Goal: Information Seeking & Learning: Learn about a topic

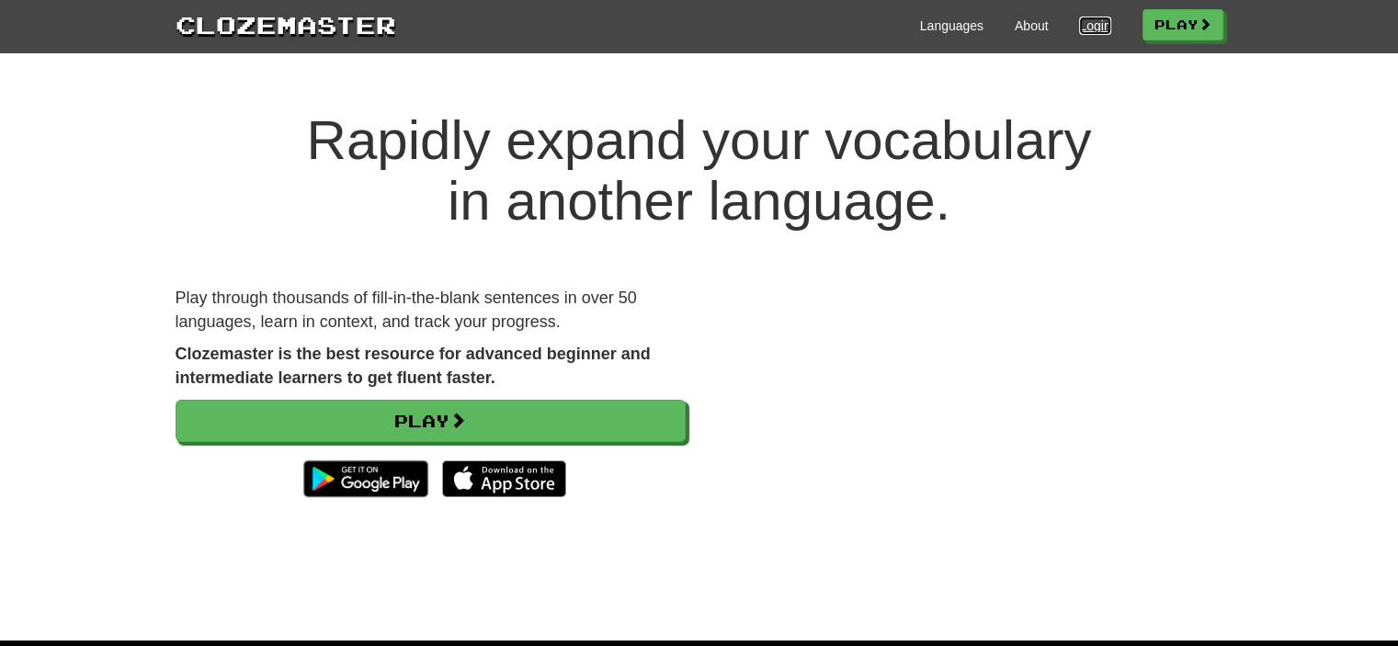
click at [1087, 21] on link "Login" at bounding box center [1094, 26] width 31 height 18
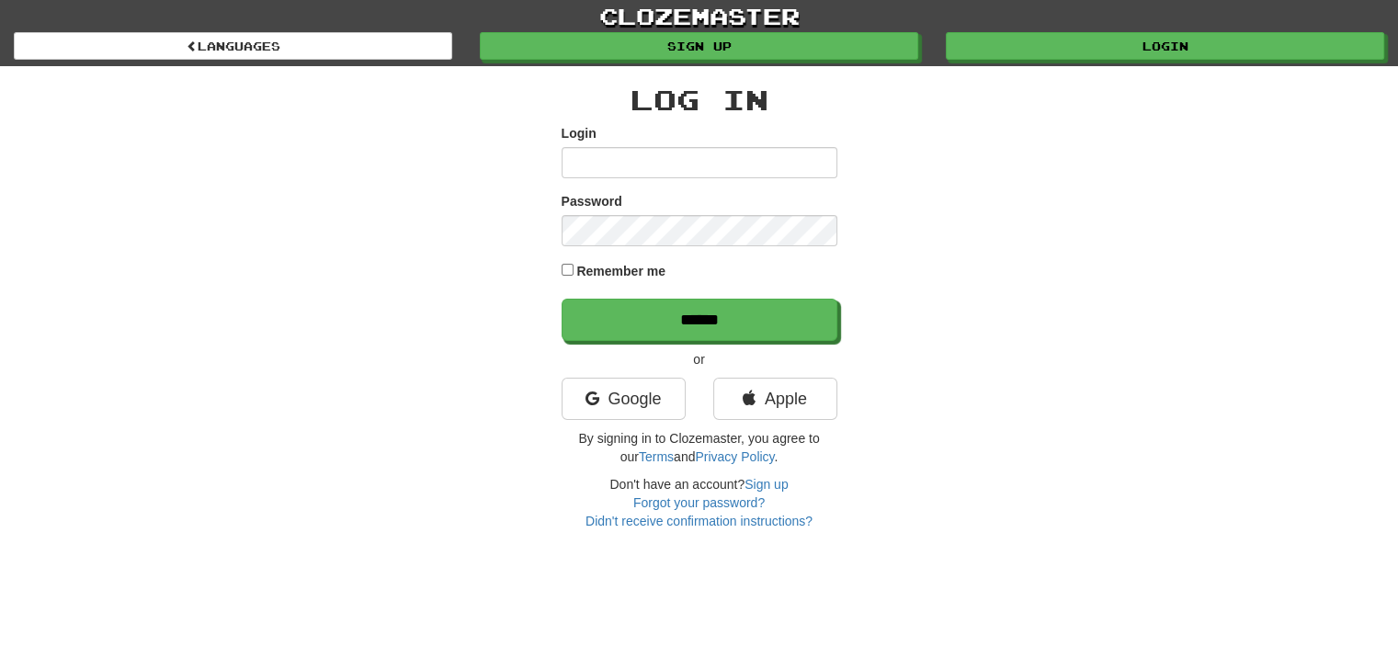
type input "**********"
click at [1087, 21] on link "clozemaster" at bounding box center [699, 16] width 1398 height 32
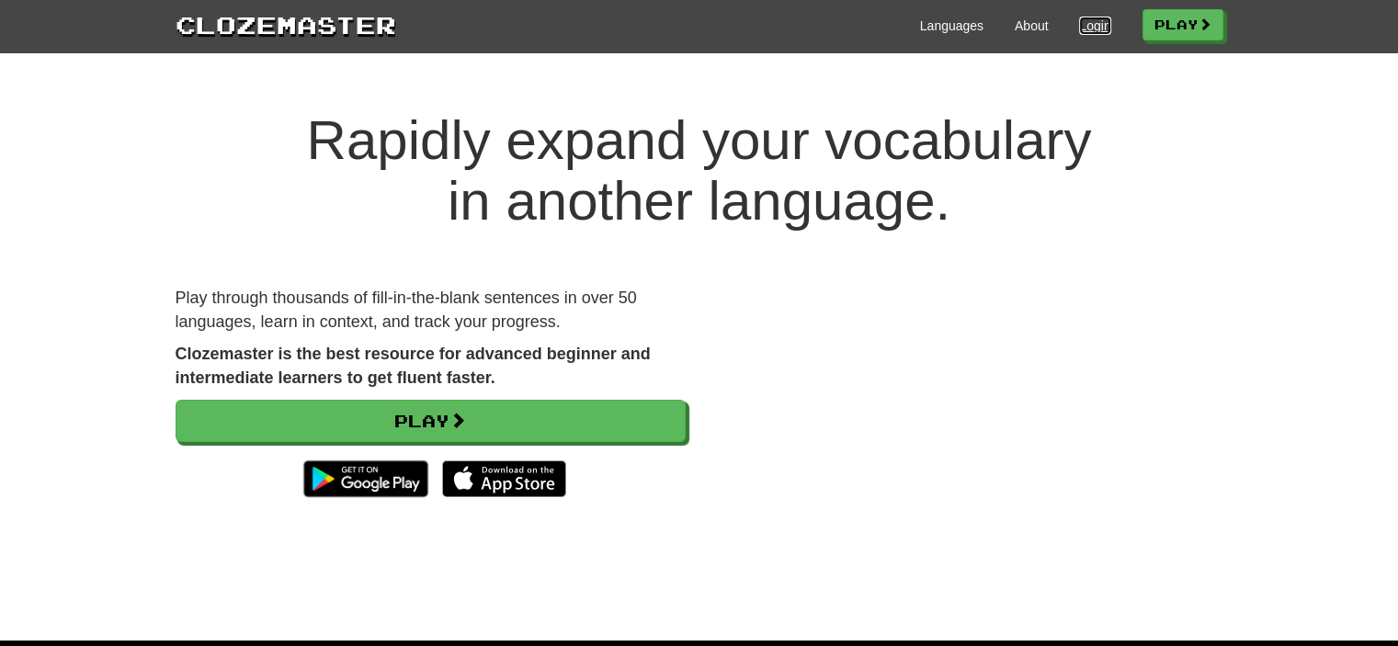
click at [1087, 21] on link "Login" at bounding box center [1094, 26] width 31 height 18
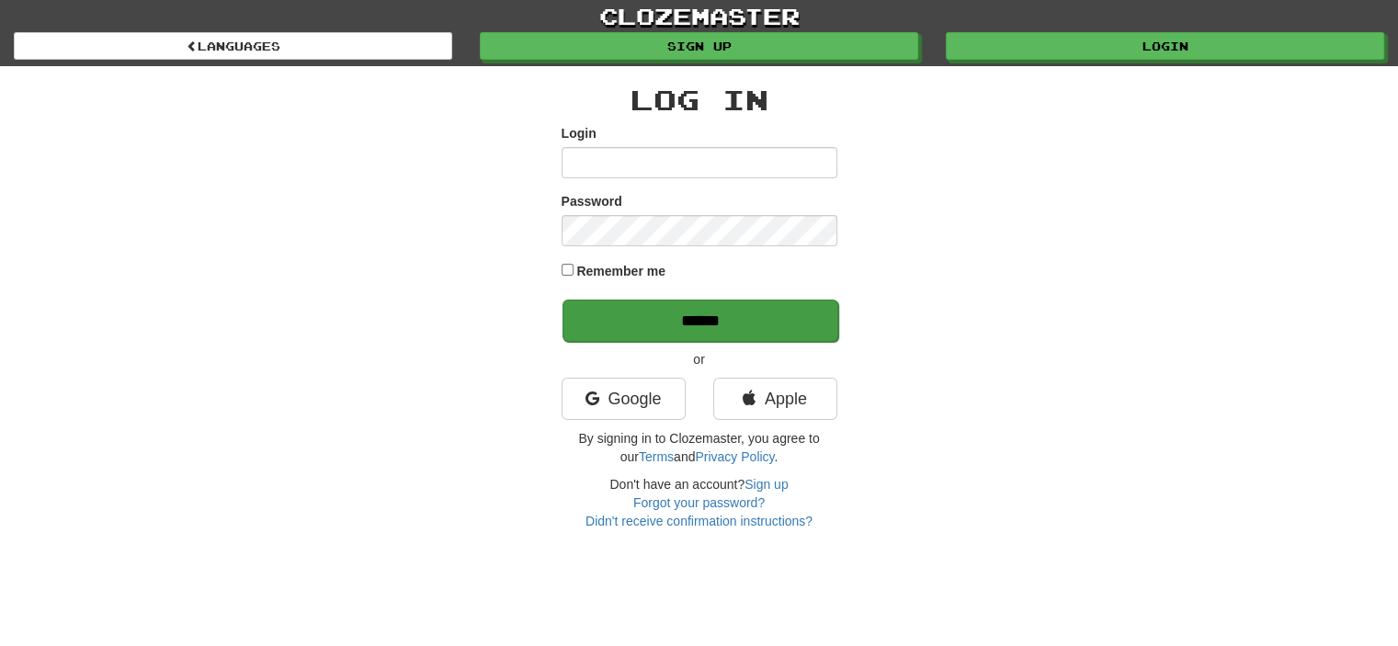
type input "**********"
click at [761, 307] on input "******" at bounding box center [701, 321] width 276 height 42
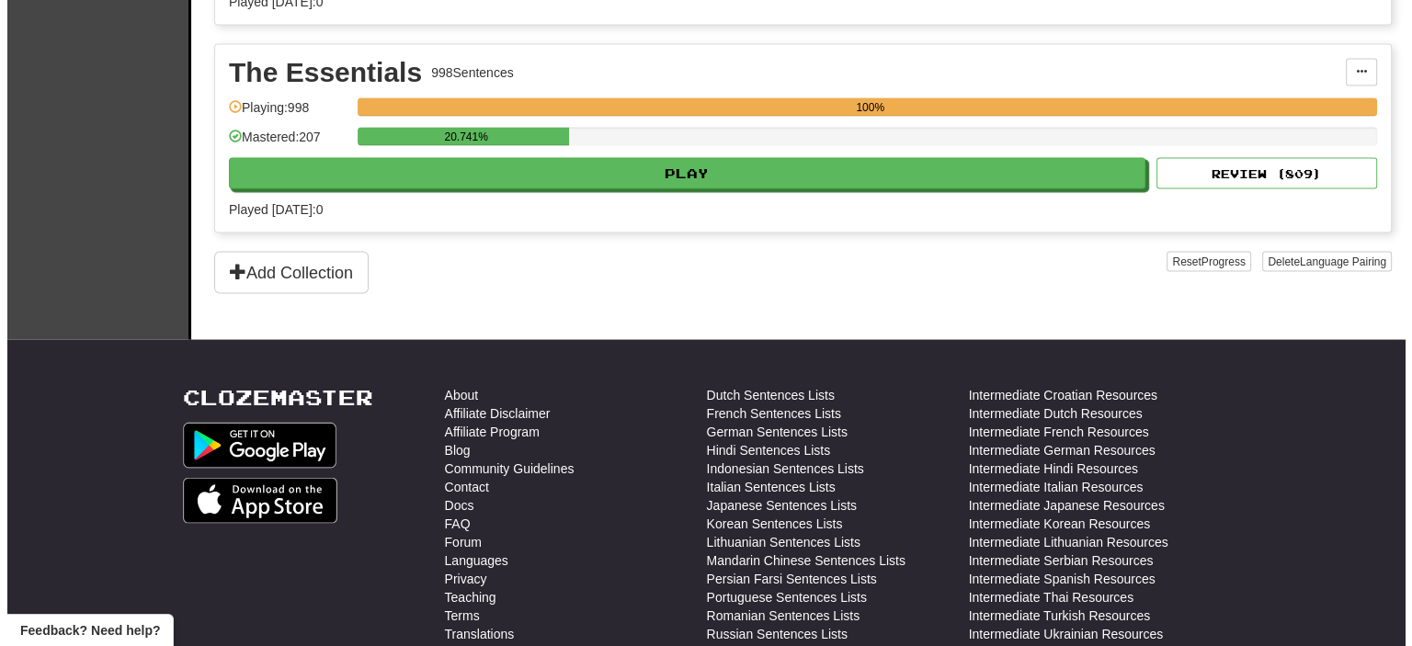
scroll to position [3485, 0]
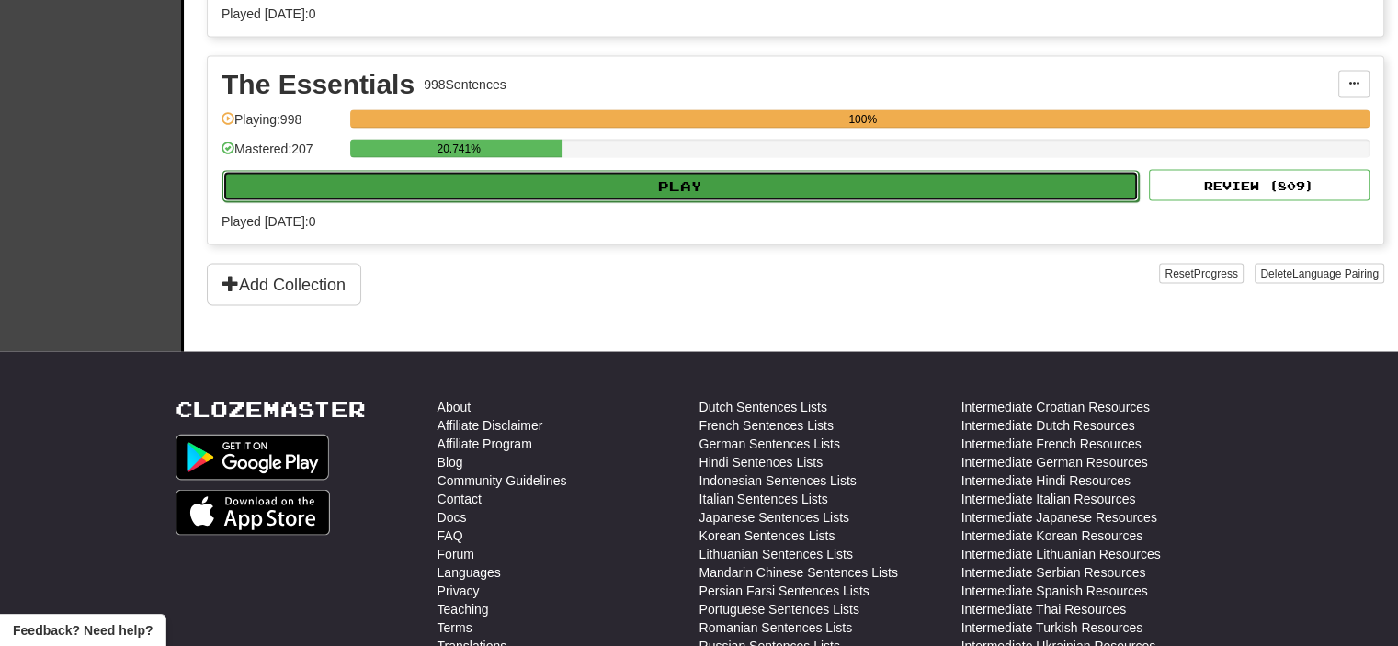
click at [645, 171] on button "Play" at bounding box center [680, 185] width 916 height 31
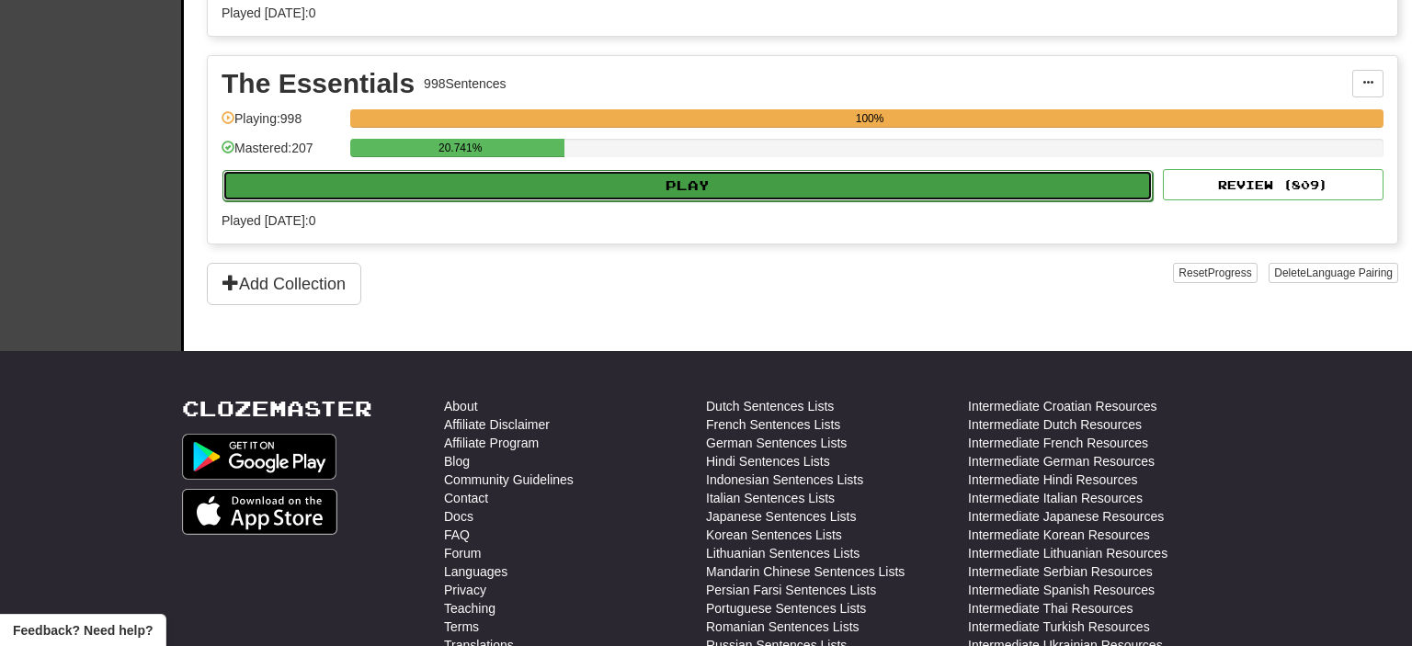
select select "**"
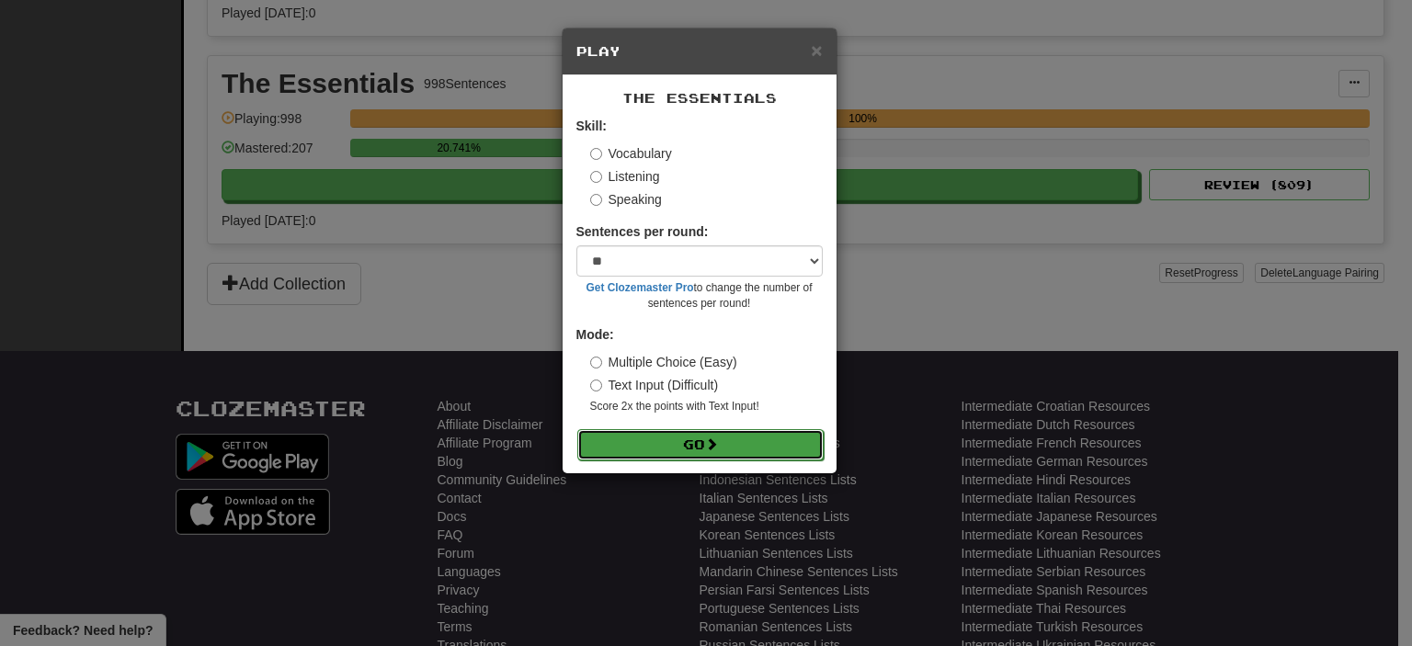
click at [658, 443] on button "Go" at bounding box center [700, 444] width 246 height 31
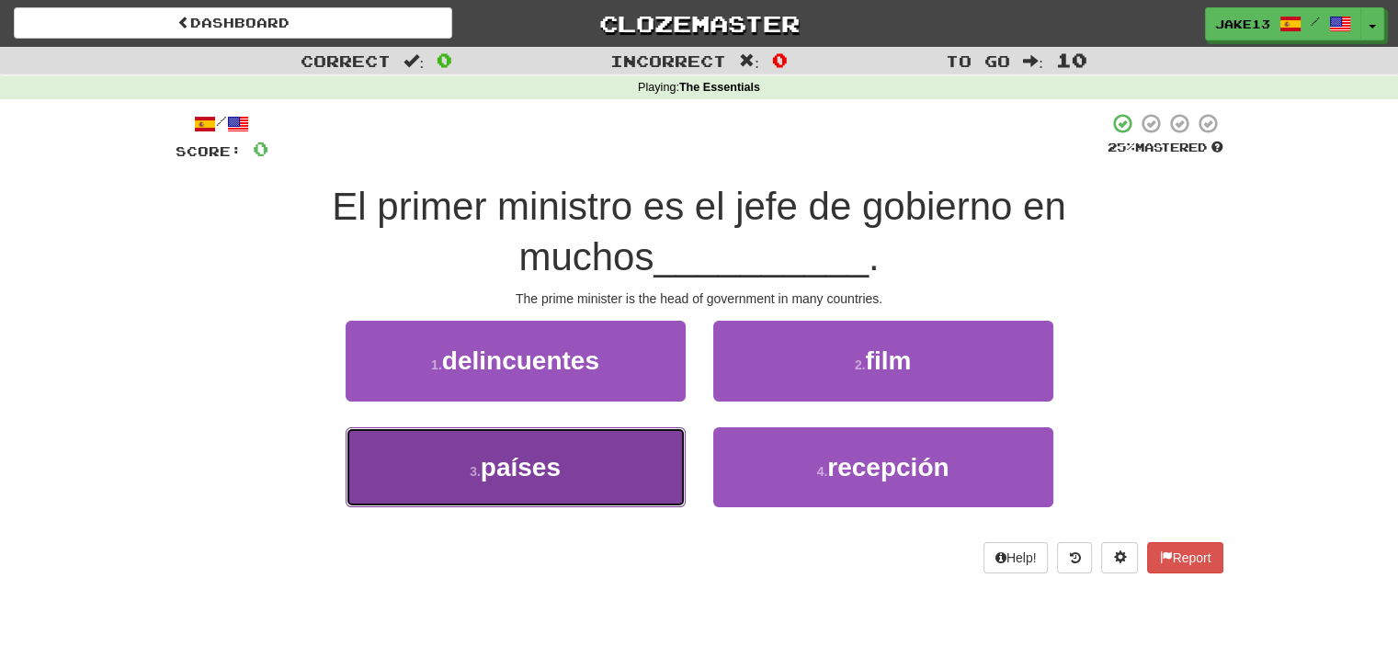
click at [533, 456] on span "países" at bounding box center [521, 467] width 80 height 28
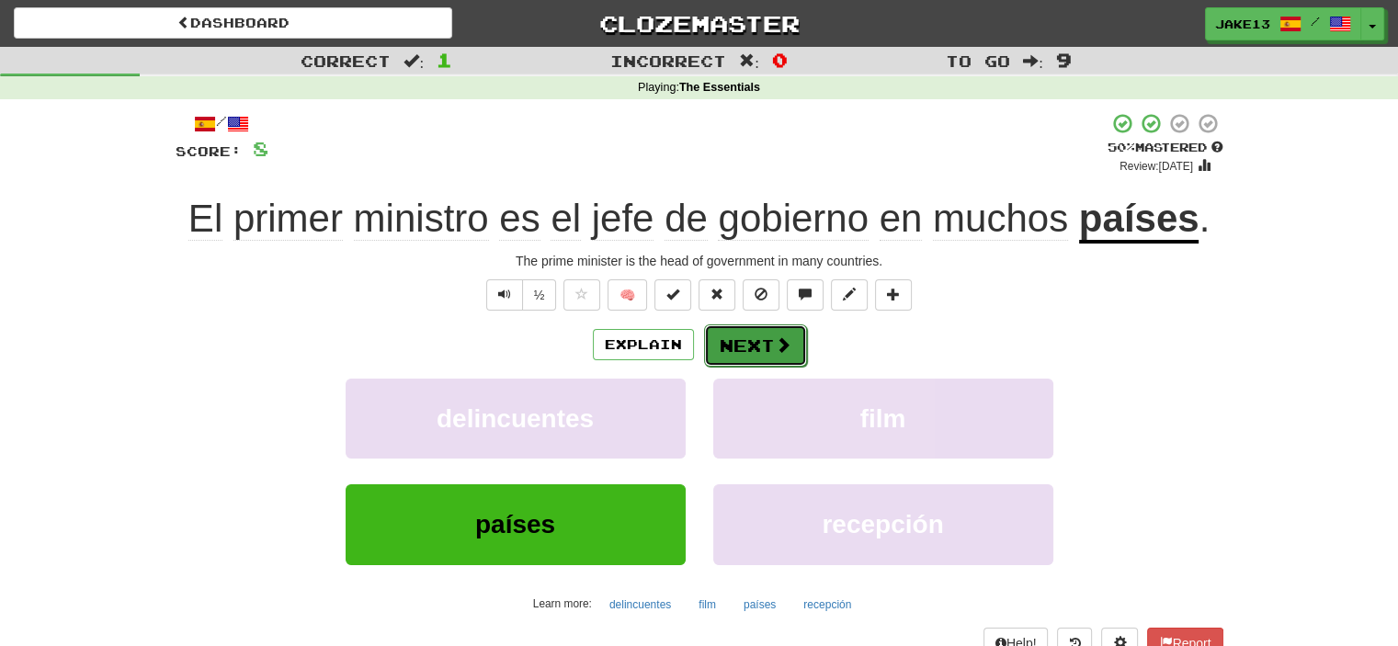
click at [746, 341] on button "Next" at bounding box center [755, 345] width 103 height 42
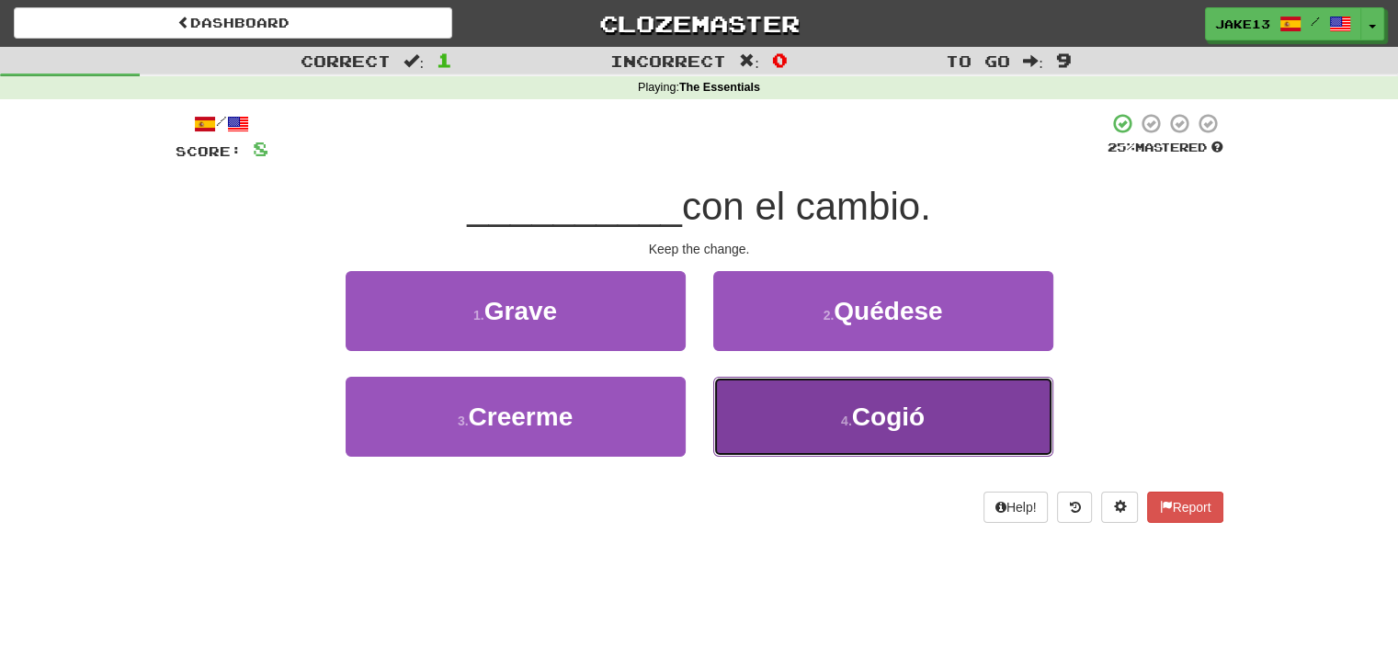
click at [914, 435] on button "4 . Cogió" at bounding box center [883, 417] width 340 height 80
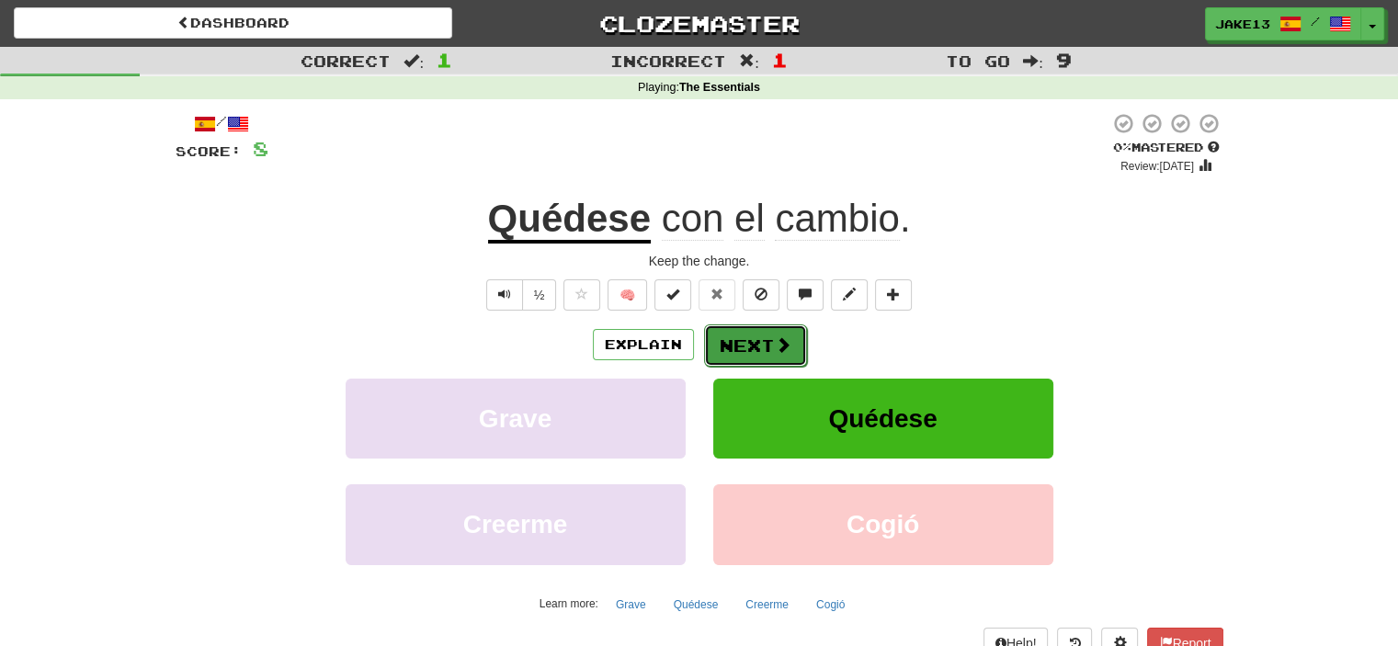
click at [757, 343] on button "Next" at bounding box center [755, 345] width 103 height 42
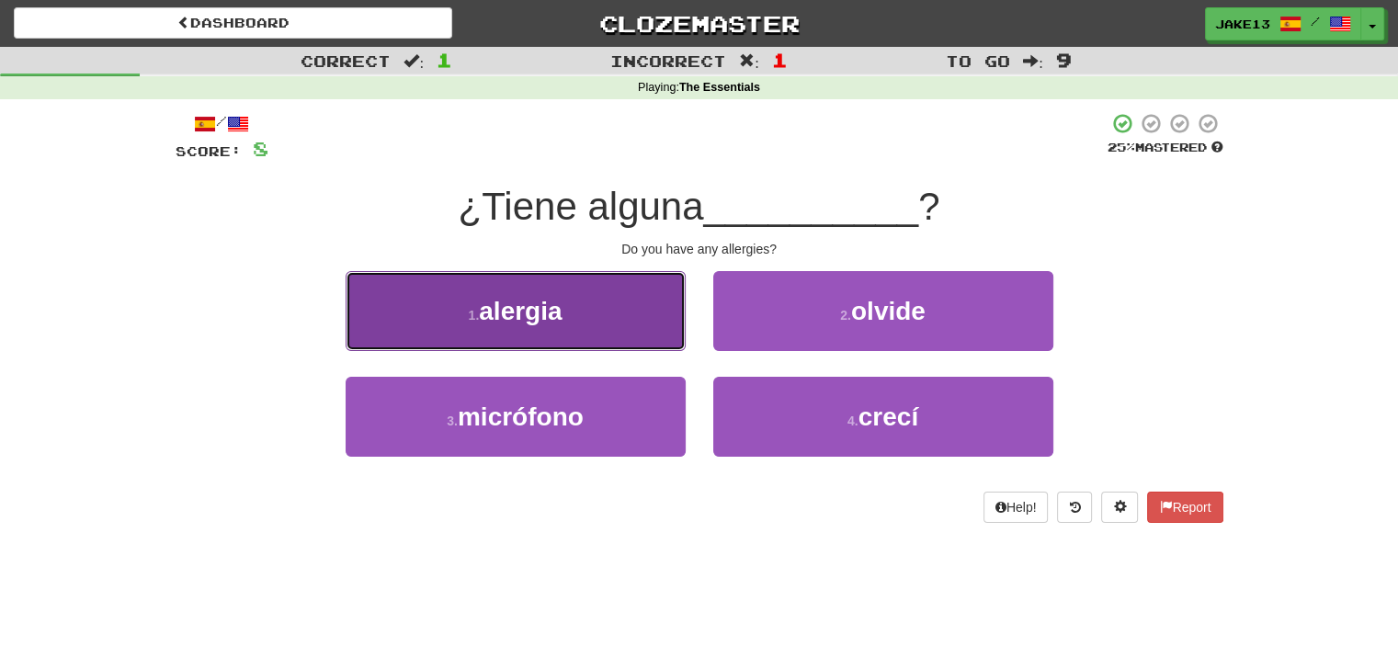
click at [593, 293] on button "1 . alergia" at bounding box center [516, 311] width 340 height 80
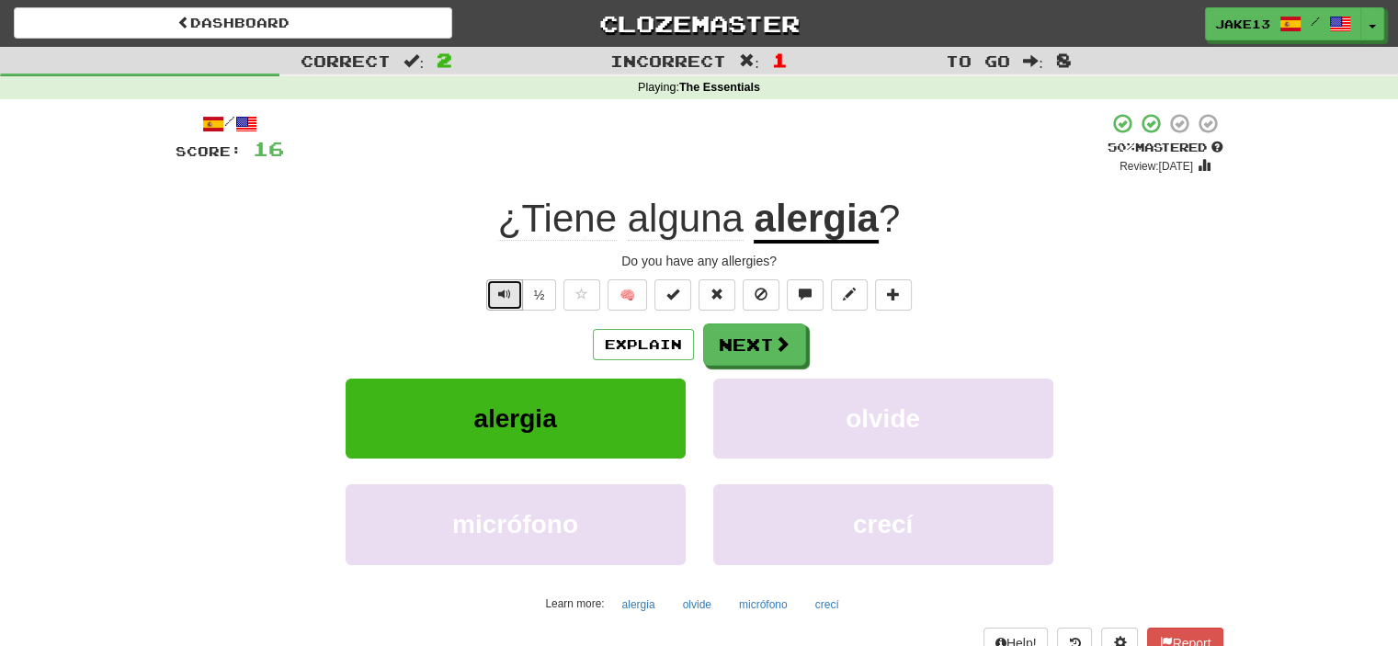
click at [498, 295] on span "Text-to-speech controls" at bounding box center [504, 294] width 13 height 13
click at [743, 344] on button "Next" at bounding box center [755, 345] width 103 height 42
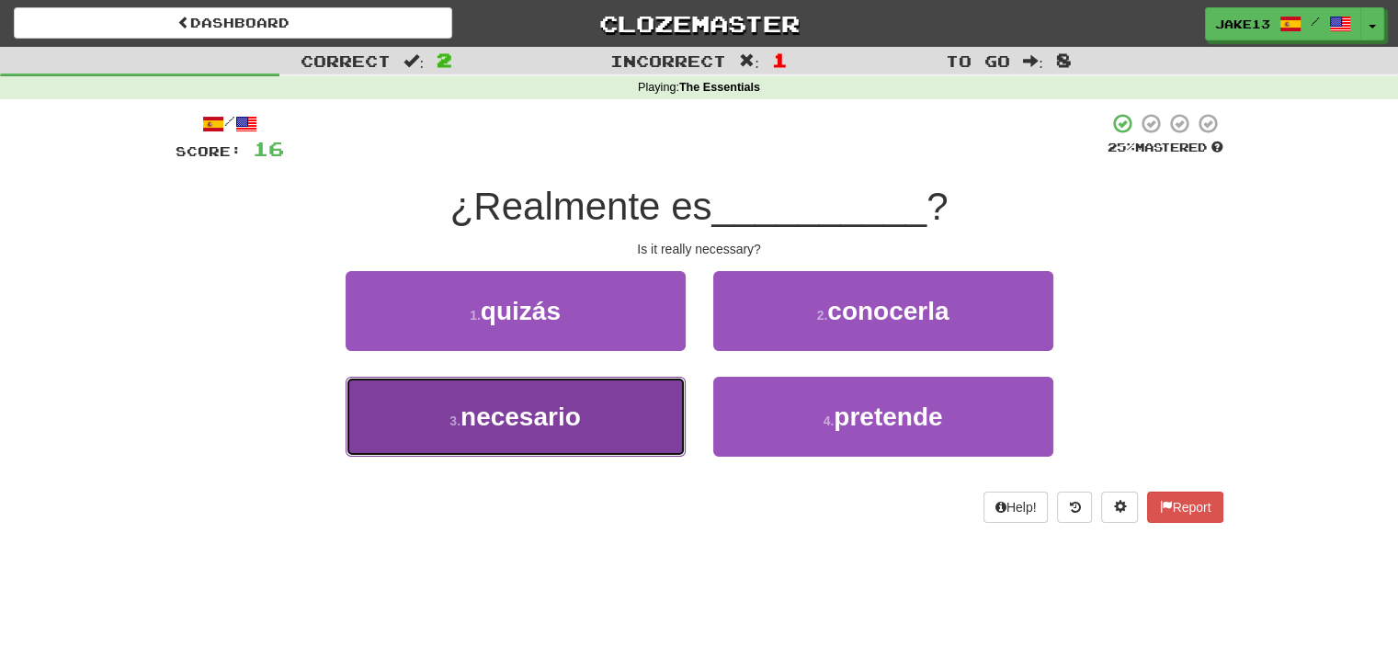
click at [559, 414] on span "necesario" at bounding box center [521, 417] width 120 height 28
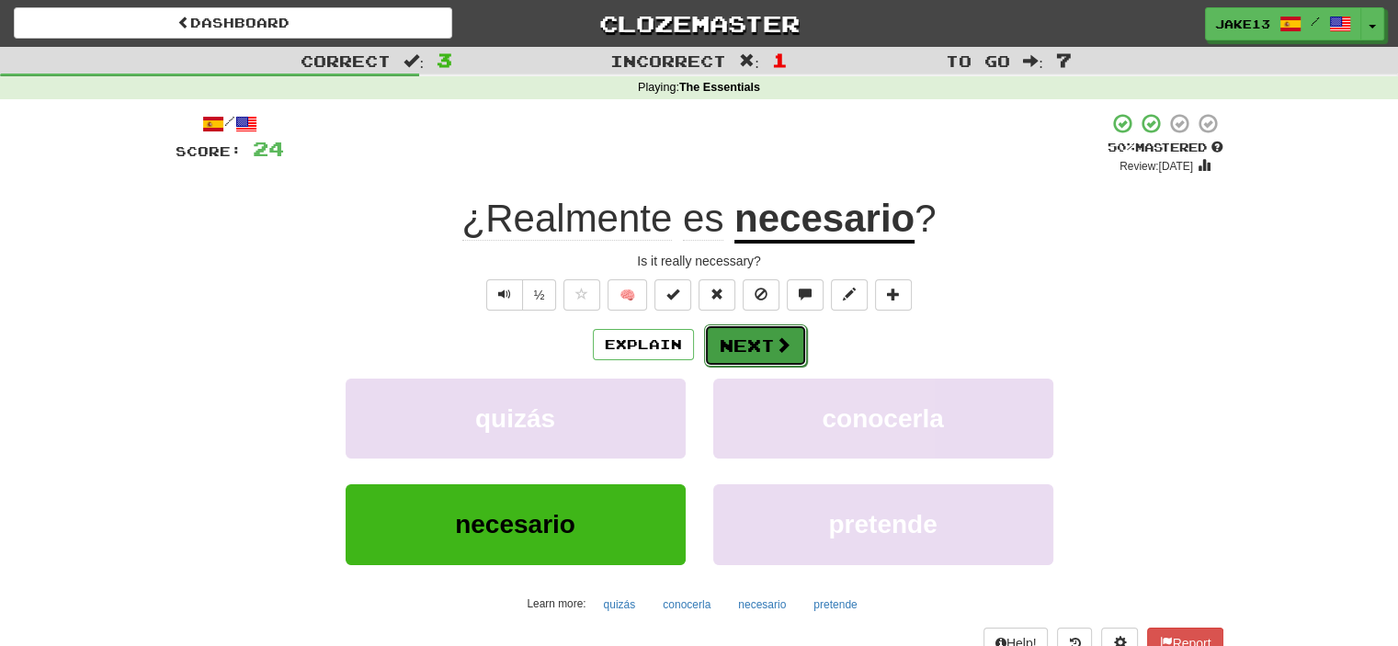
click at [745, 356] on button "Next" at bounding box center [755, 345] width 103 height 42
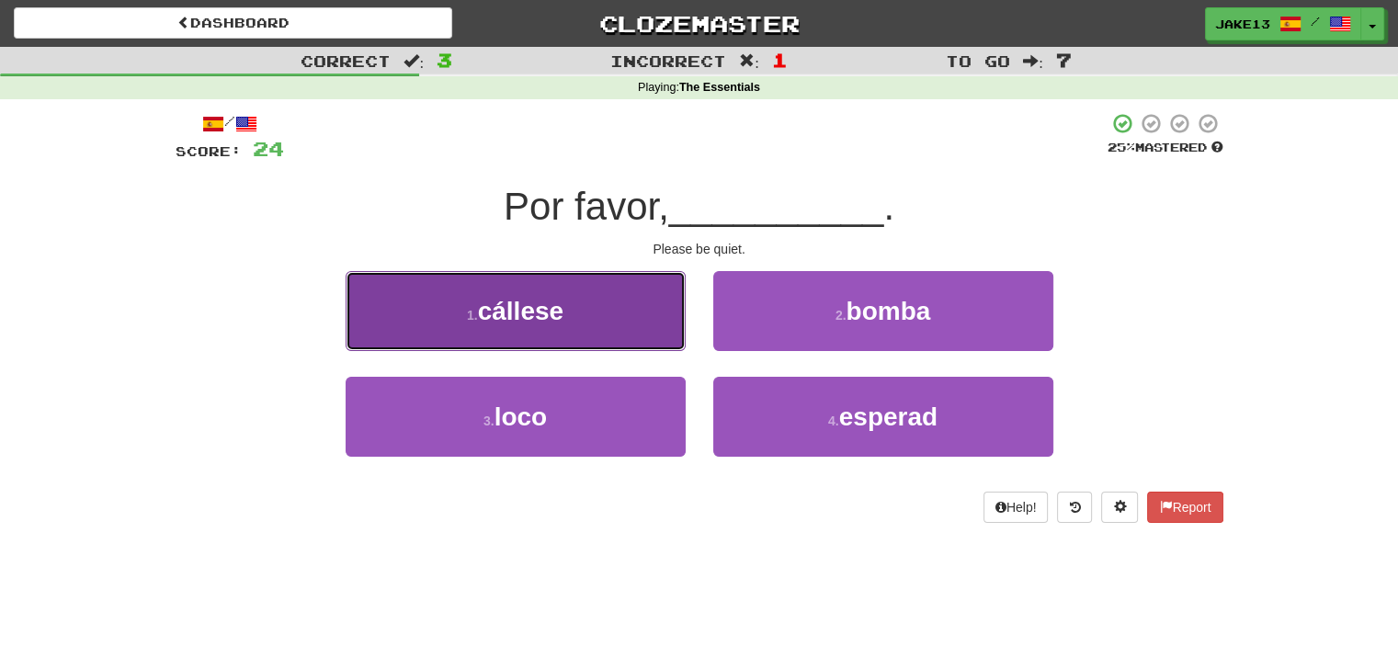
click at [610, 319] on button "1 . cállese" at bounding box center [516, 311] width 340 height 80
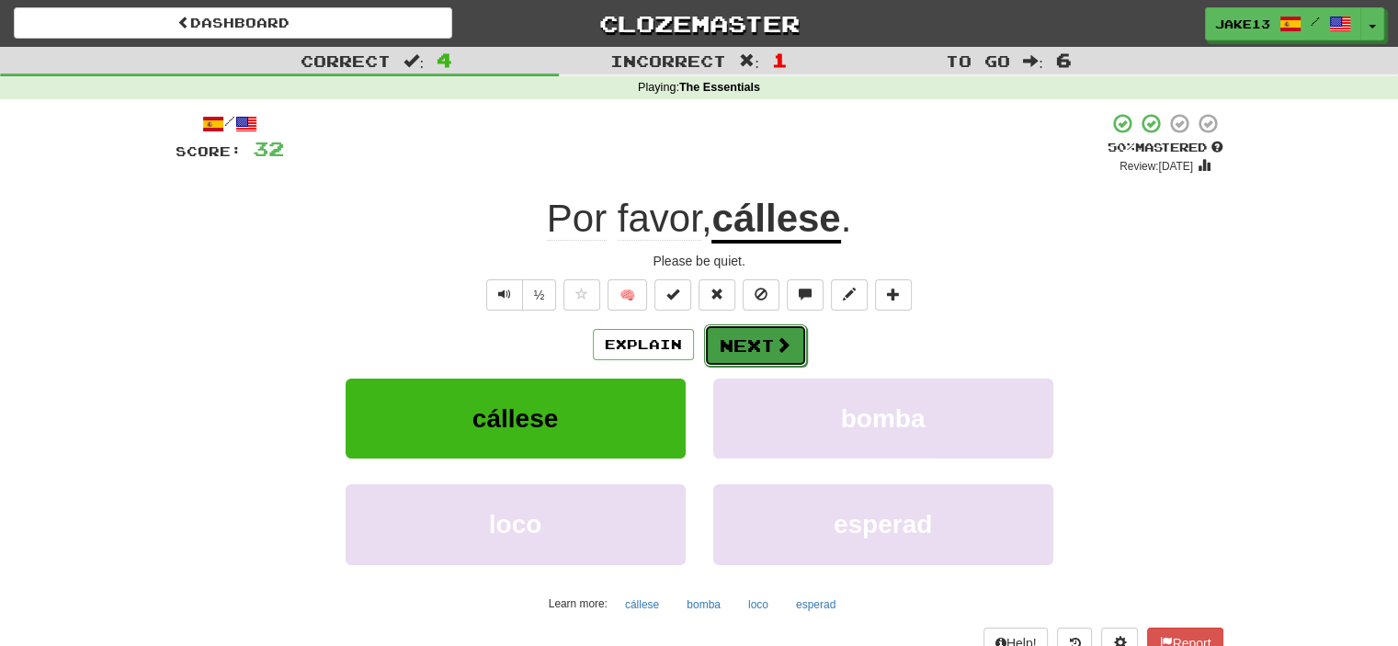
click at [737, 343] on button "Next" at bounding box center [755, 345] width 103 height 42
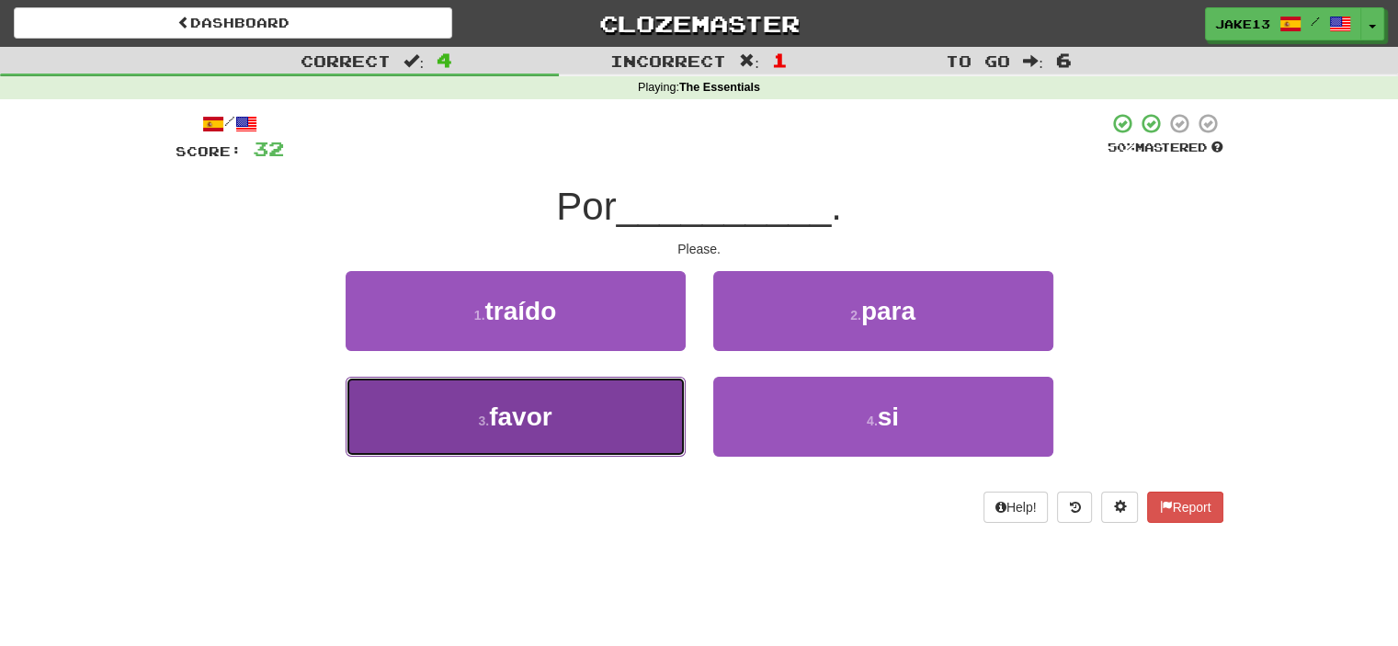
click at [607, 430] on button "3 . favor" at bounding box center [516, 417] width 340 height 80
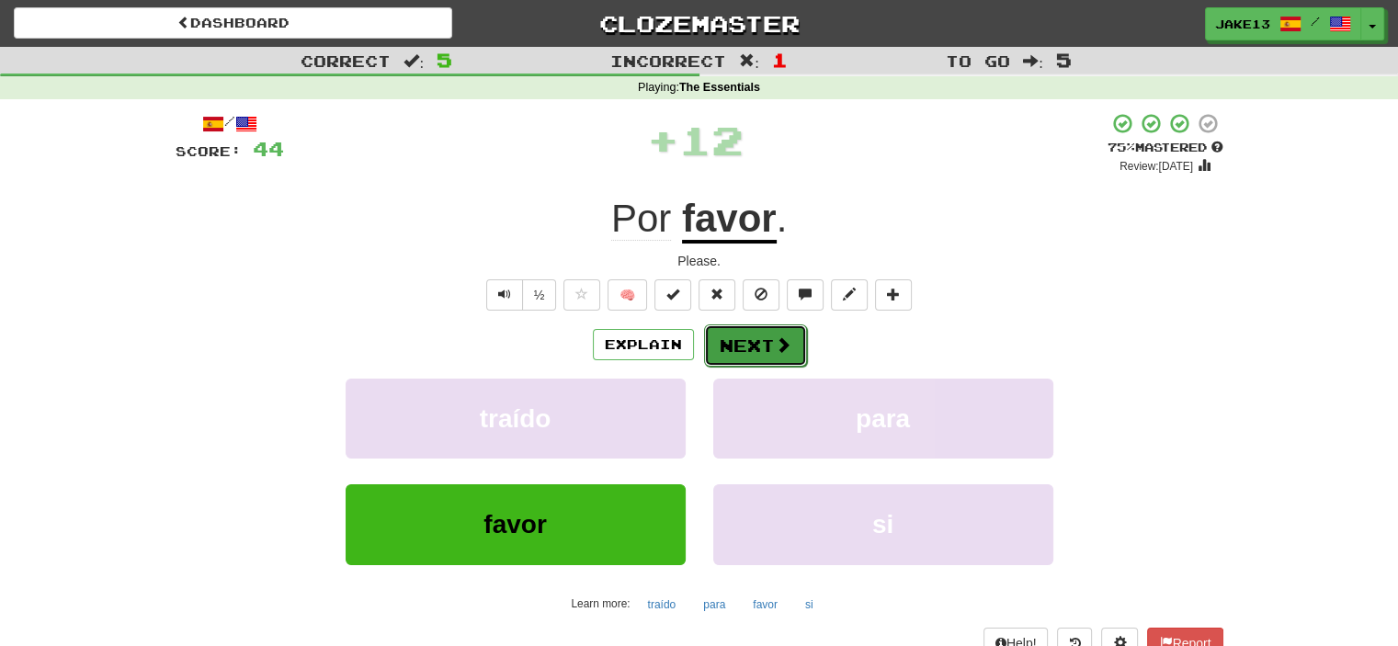
click at [769, 340] on button "Next" at bounding box center [755, 345] width 103 height 42
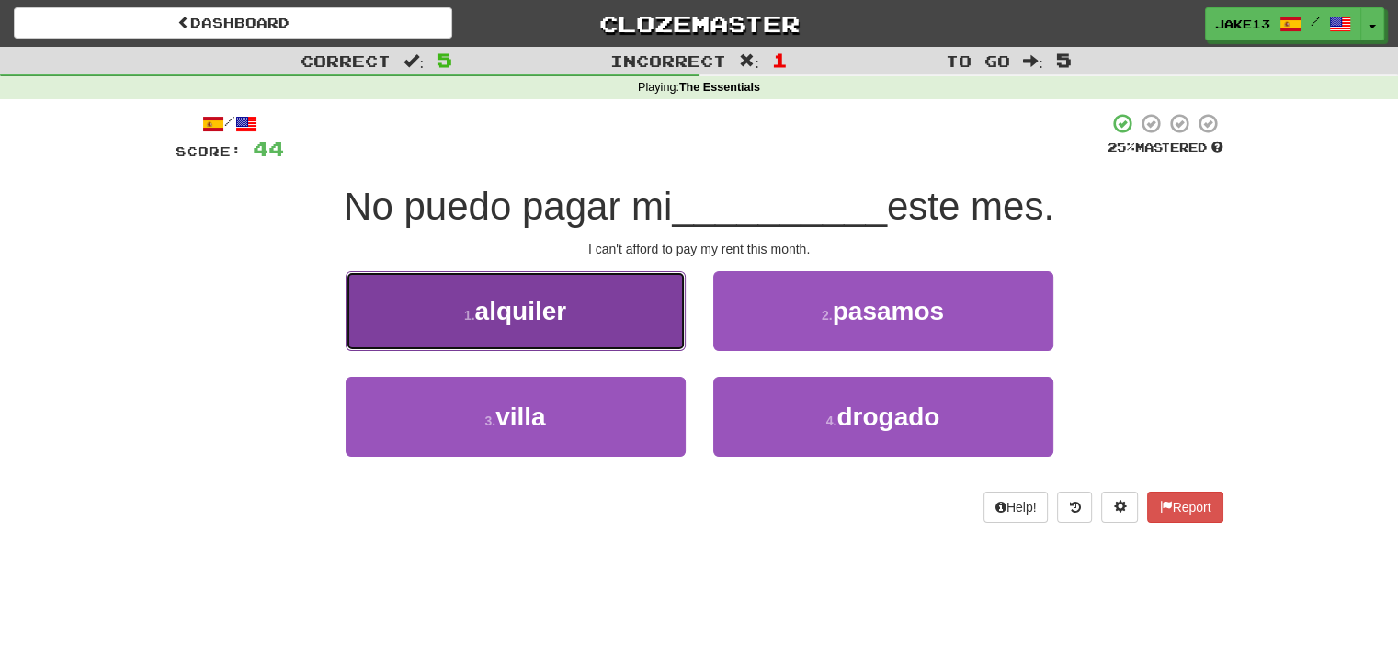
click at [499, 312] on span "alquiler" at bounding box center [521, 311] width 92 height 28
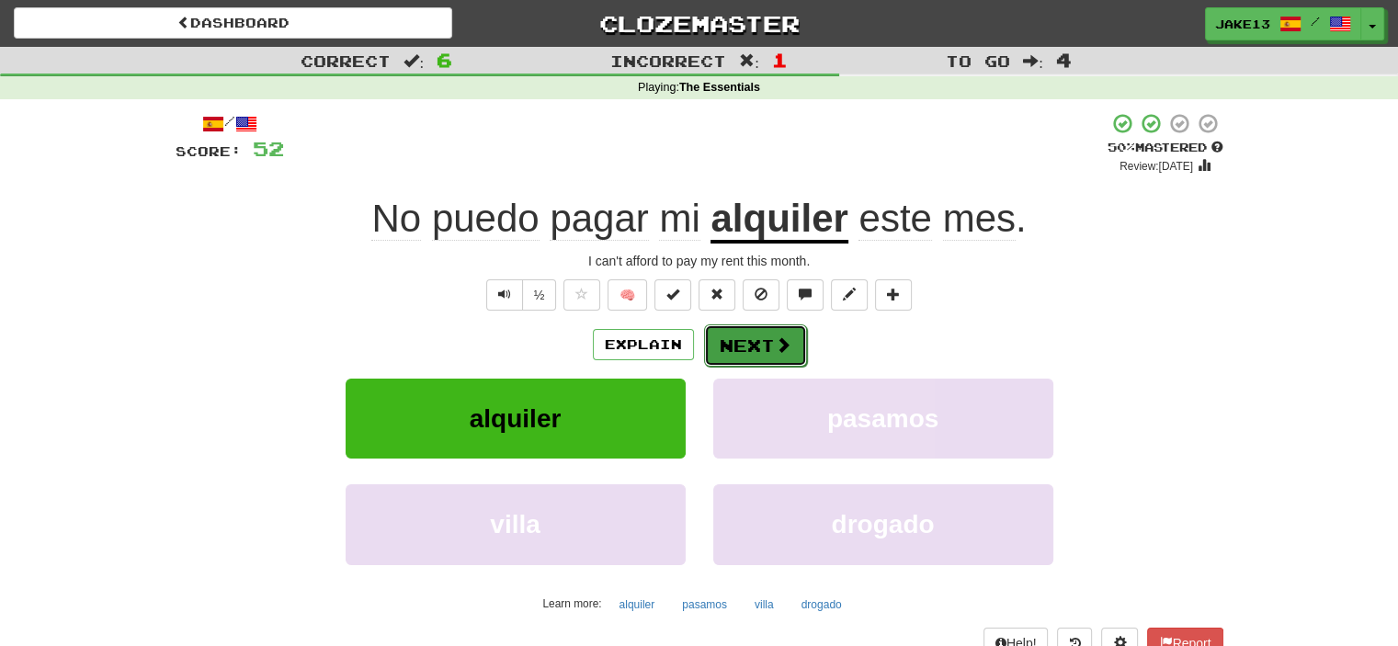
click at [739, 362] on button "Next" at bounding box center [755, 345] width 103 height 42
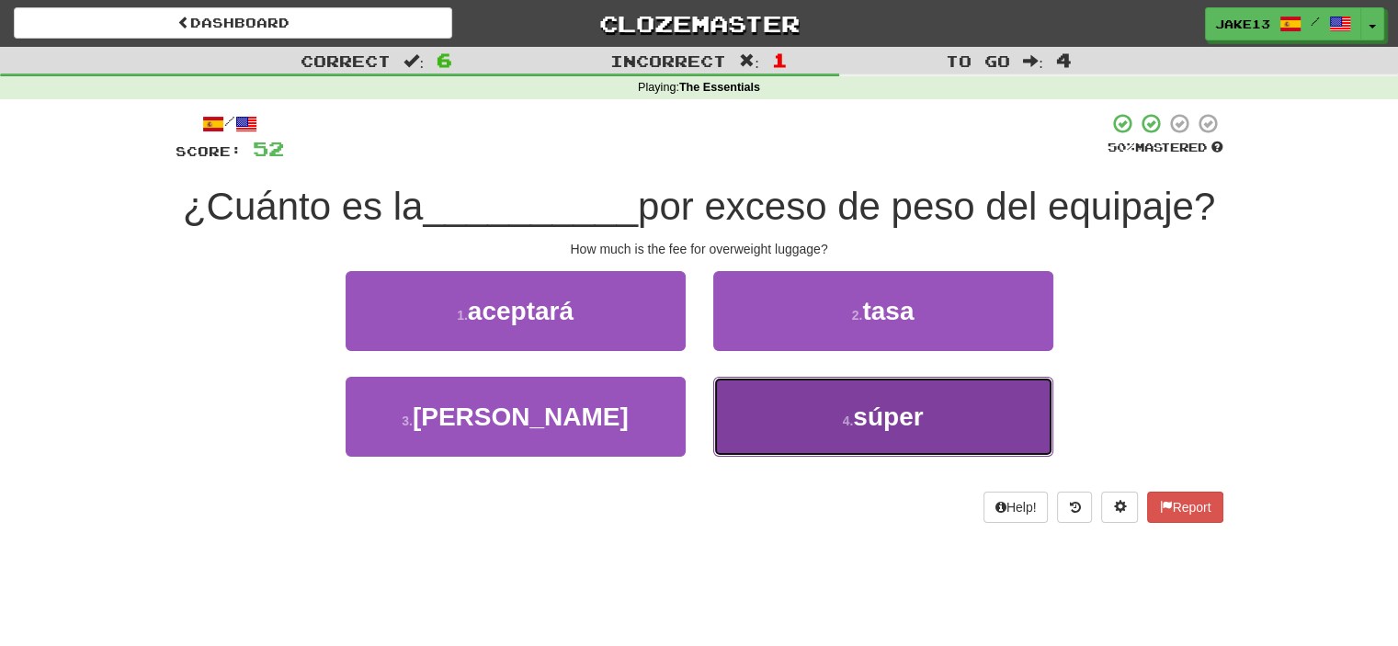
click at [846, 457] on button "4 . súper" at bounding box center [883, 417] width 340 height 80
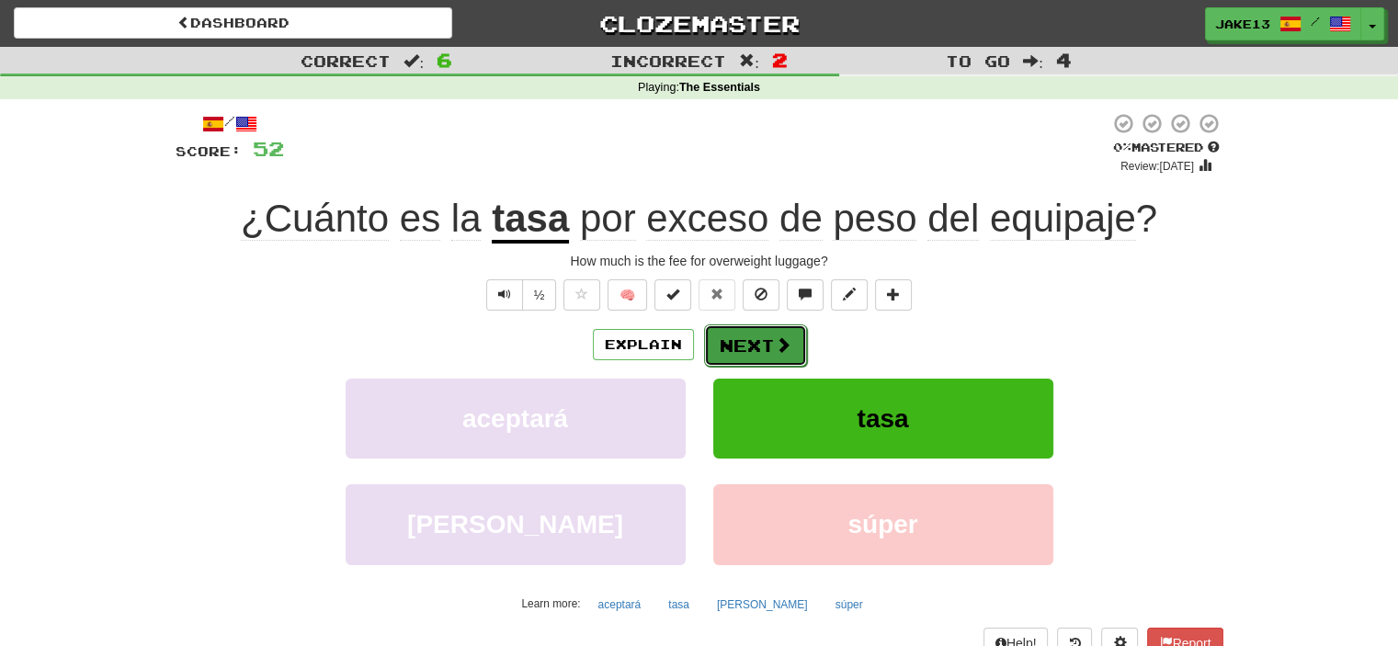
click at [743, 337] on button "Next" at bounding box center [755, 345] width 103 height 42
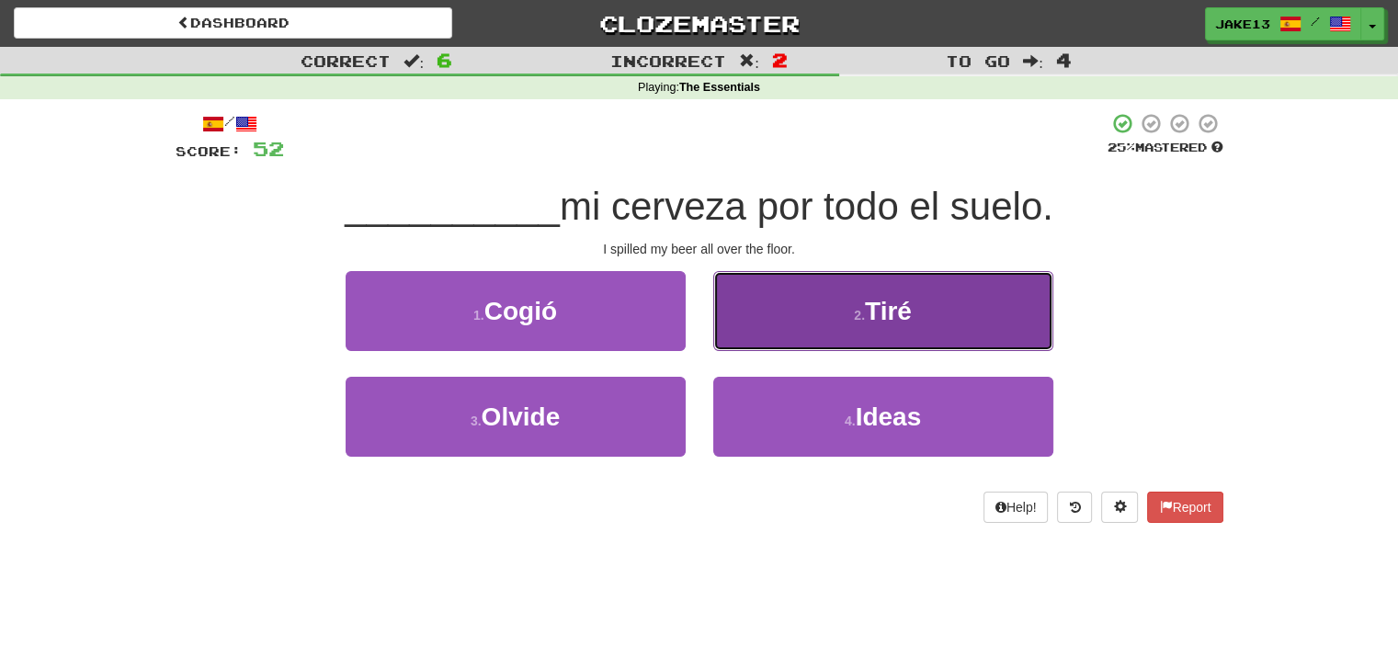
click at [894, 311] on span "Tiré" at bounding box center [888, 311] width 47 height 28
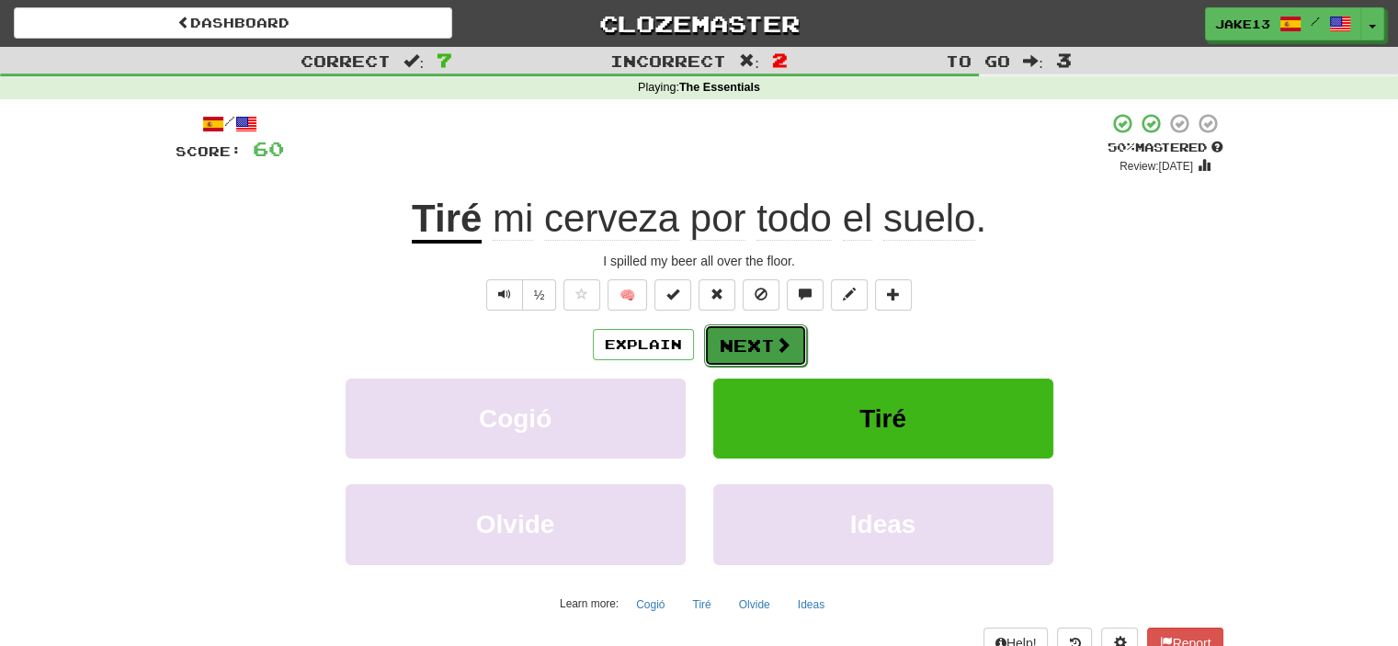
click at [761, 346] on button "Next" at bounding box center [755, 345] width 103 height 42
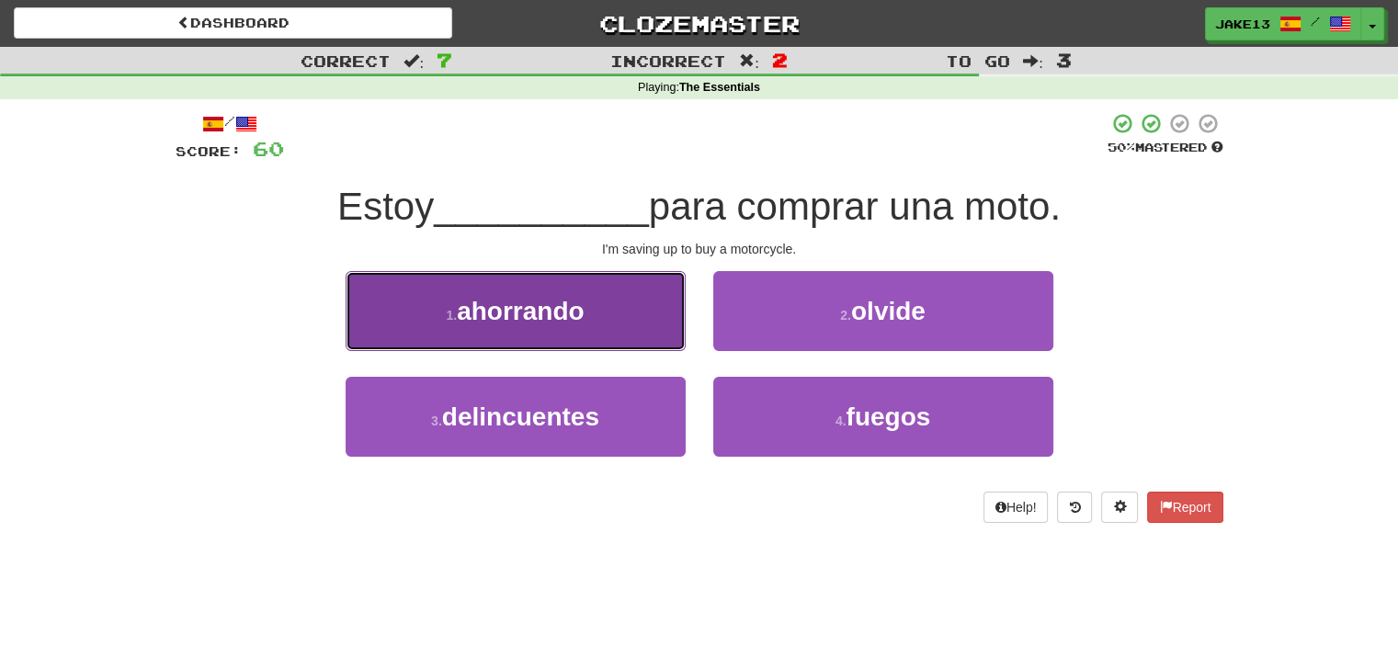
click at [584, 313] on span "ahorrando" at bounding box center [520, 311] width 127 height 28
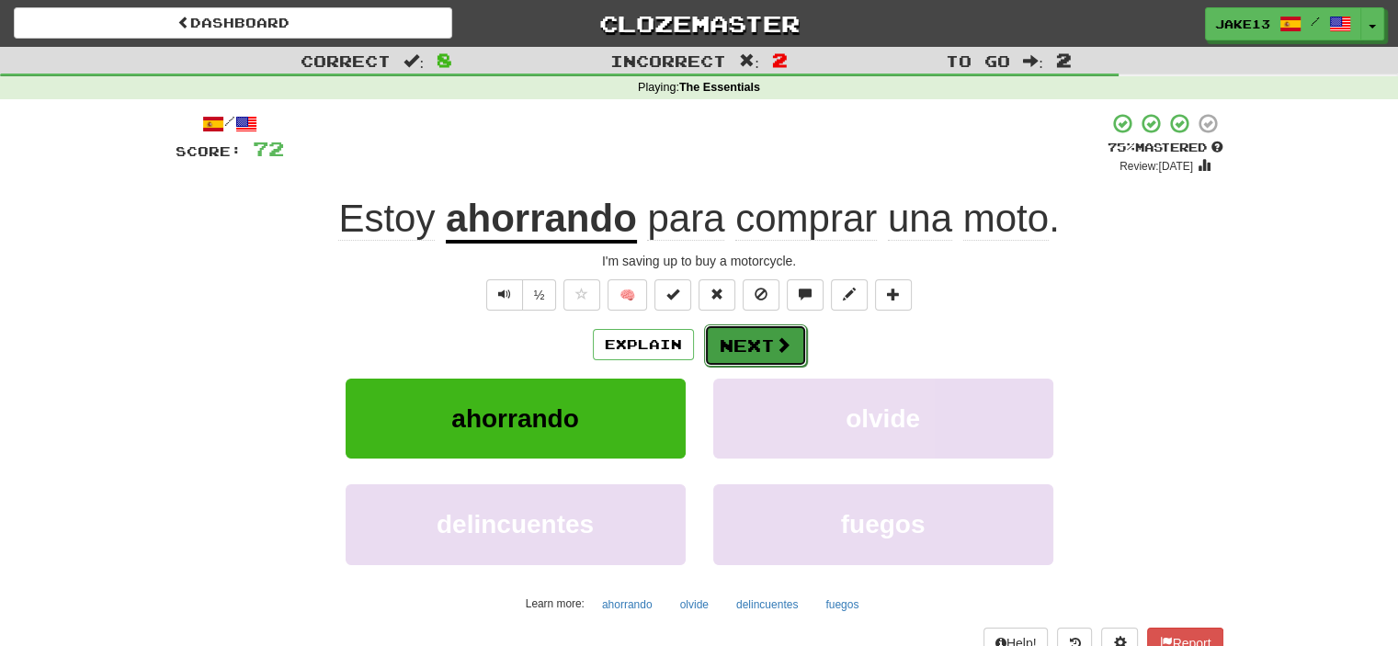
click at [776, 353] on span at bounding box center [783, 344] width 17 height 17
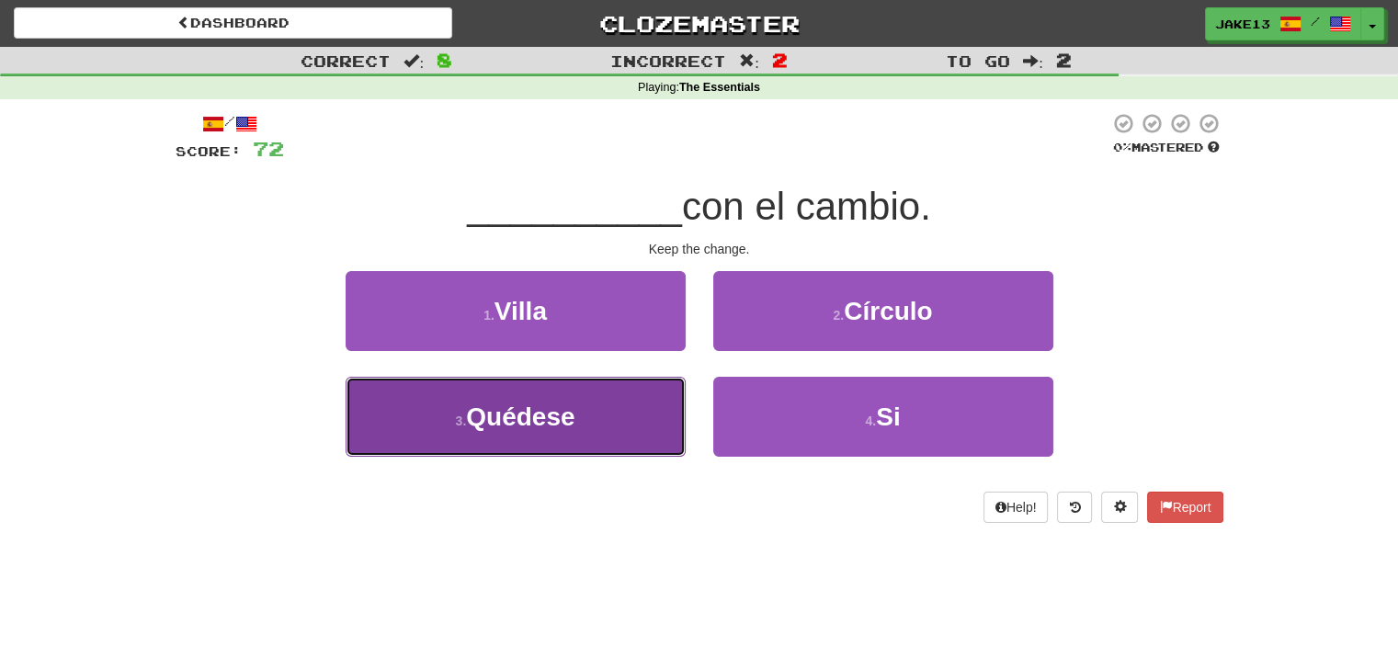
click at [566, 433] on button "3 . Quédese" at bounding box center [516, 417] width 340 height 80
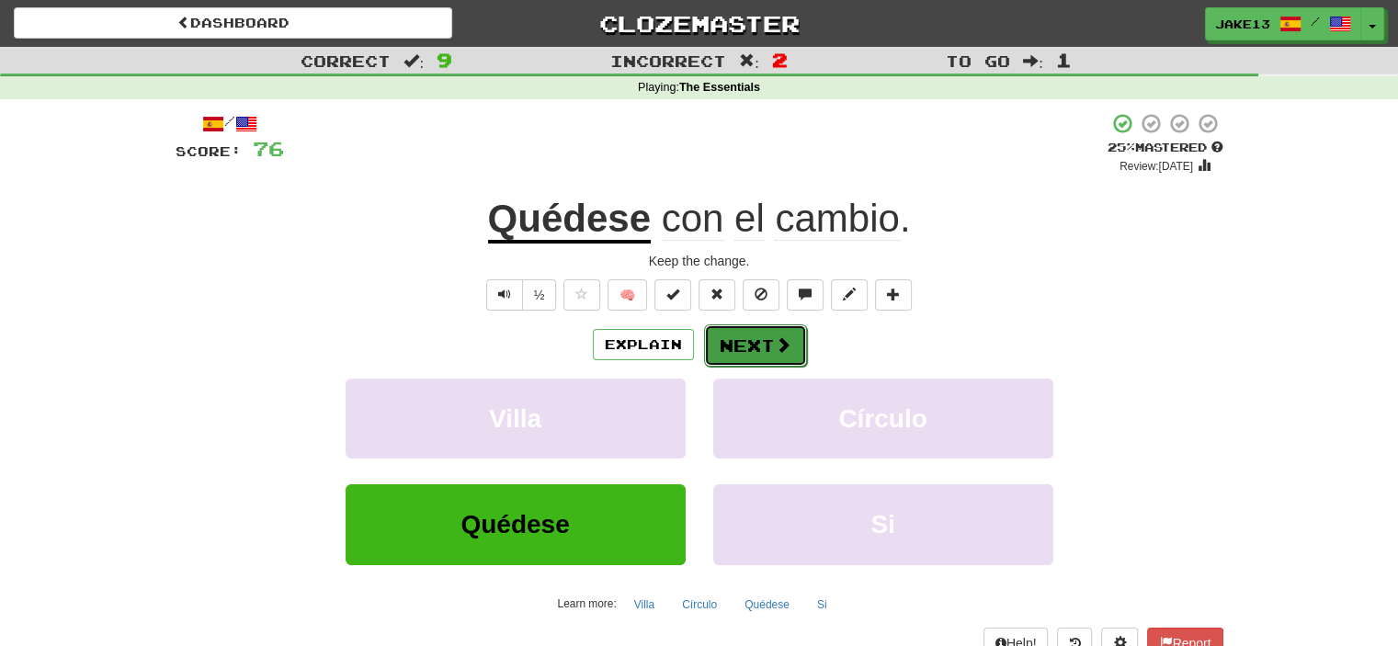
click at [747, 341] on button "Next" at bounding box center [755, 345] width 103 height 42
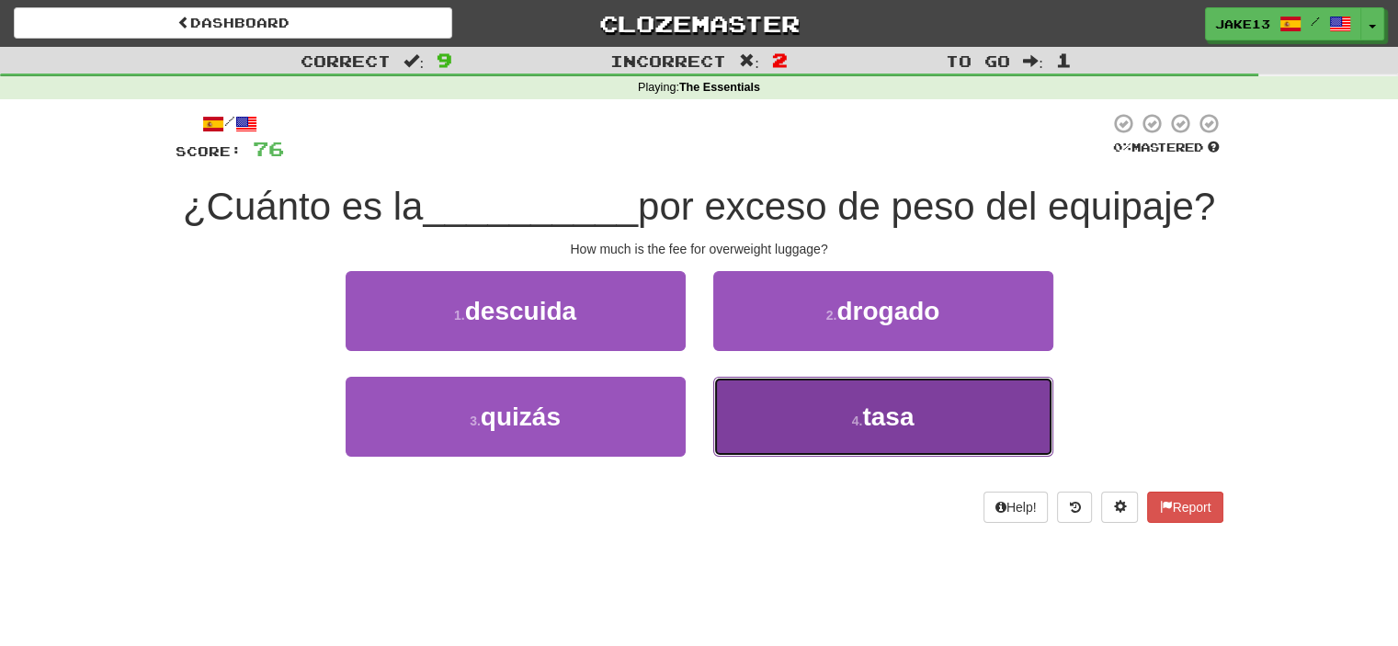
click at [845, 457] on button "4 . tasa" at bounding box center [883, 417] width 340 height 80
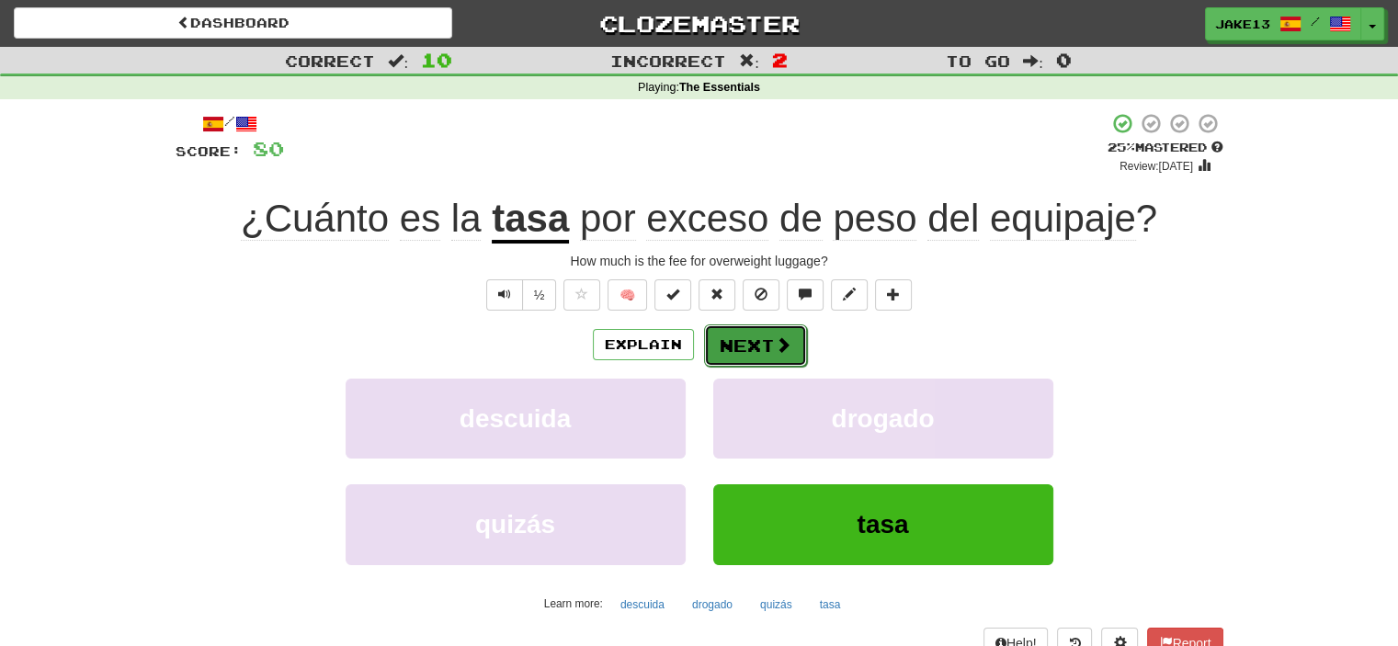
click at [785, 352] on span at bounding box center [783, 344] width 17 height 17
